Goal: Transaction & Acquisition: Obtain resource

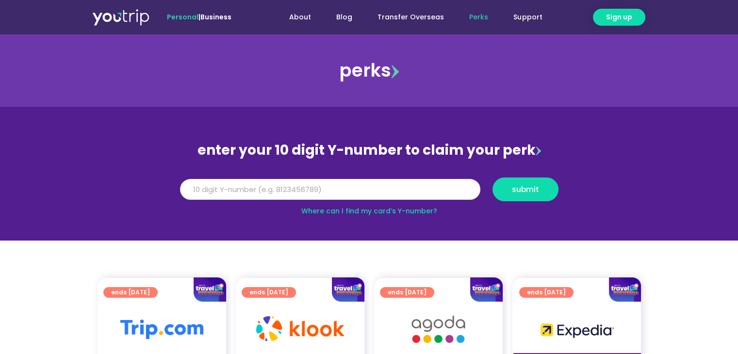
click at [339, 185] on input "Y Number" at bounding box center [330, 189] width 301 height 21
type input "8115835203"
click at [521, 194] on button "submit" at bounding box center [526, 190] width 66 height 24
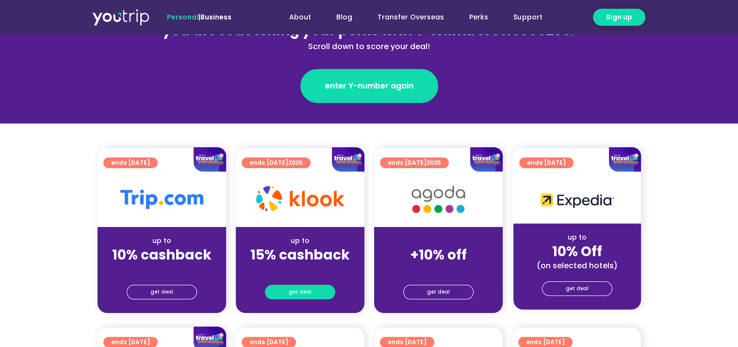
scroll to position [146, 0]
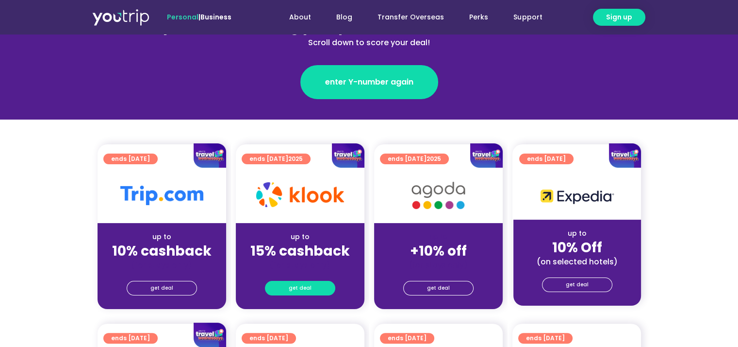
click at [303, 284] on span "get deal" at bounding box center [300, 288] width 23 height 14
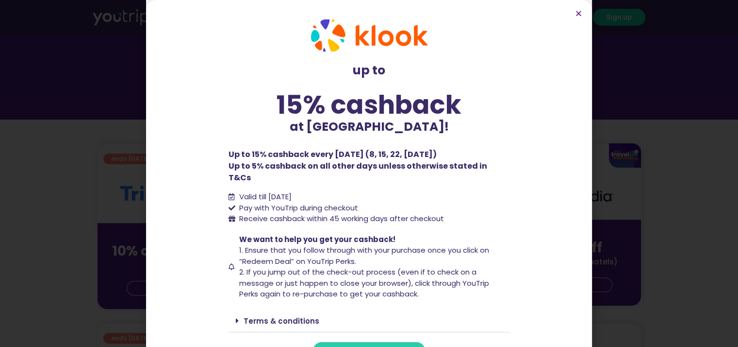
click at [352, 346] on span "redeem deal" at bounding box center [369, 350] width 44 height 7
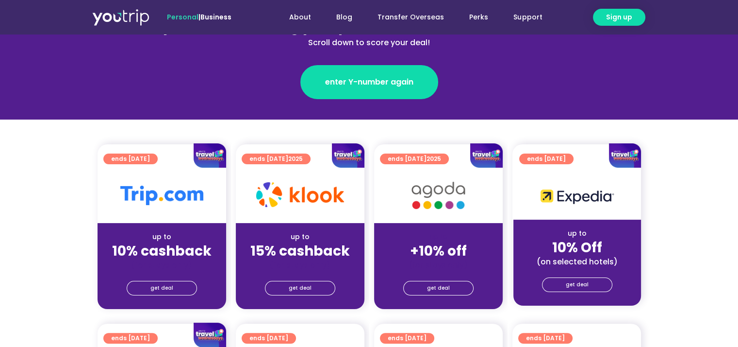
drag, startPoint x: 0, startPoint y: 0, endPoint x: 20, endPoint y: 148, distance: 148.9
click at [20, 148] on section "ends [DATE] up to 10% cashback (for stays only) get deal ends [DATE] up to 15% …" at bounding box center [369, 232] width 738 height 176
click at [304, 287] on span "get deal" at bounding box center [300, 288] width 23 height 14
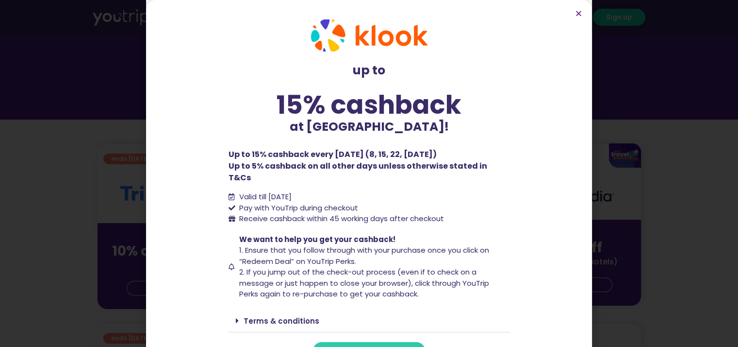
click at [371, 346] on span "redeem deal" at bounding box center [369, 350] width 44 height 7
